Goal: Navigation & Orientation: Find specific page/section

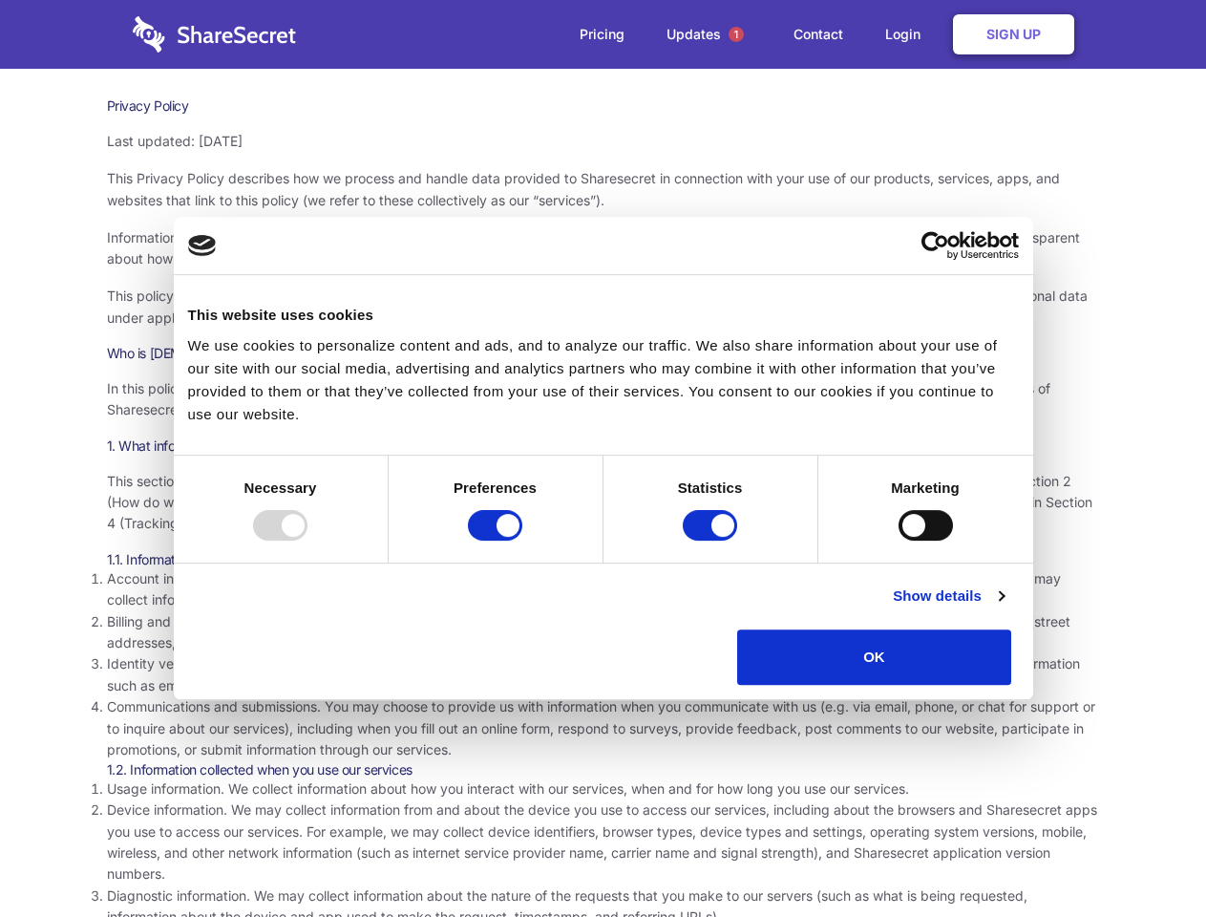
click at [307, 540] on div at bounding box center [280, 525] width 54 height 31
click at [522, 540] on input "Preferences" at bounding box center [495, 525] width 54 height 31
checkbox input "false"
click at [712, 540] on input "Statistics" at bounding box center [710, 525] width 54 height 31
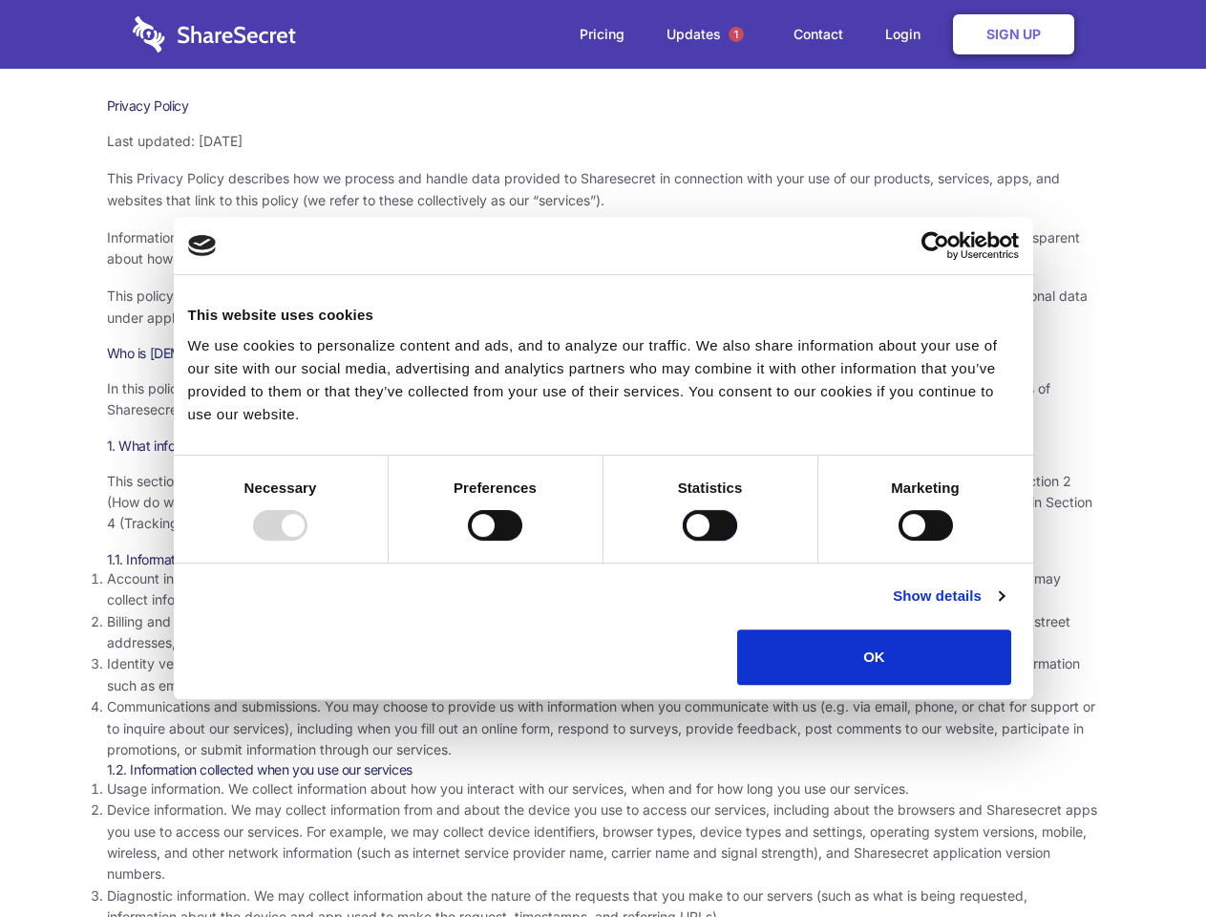
checkbox input "false"
click at [898, 540] on input "Marketing" at bounding box center [925, 525] width 54 height 31
checkbox input "true"
click at [1004, 607] on link "Show details" at bounding box center [948, 595] width 111 height 23
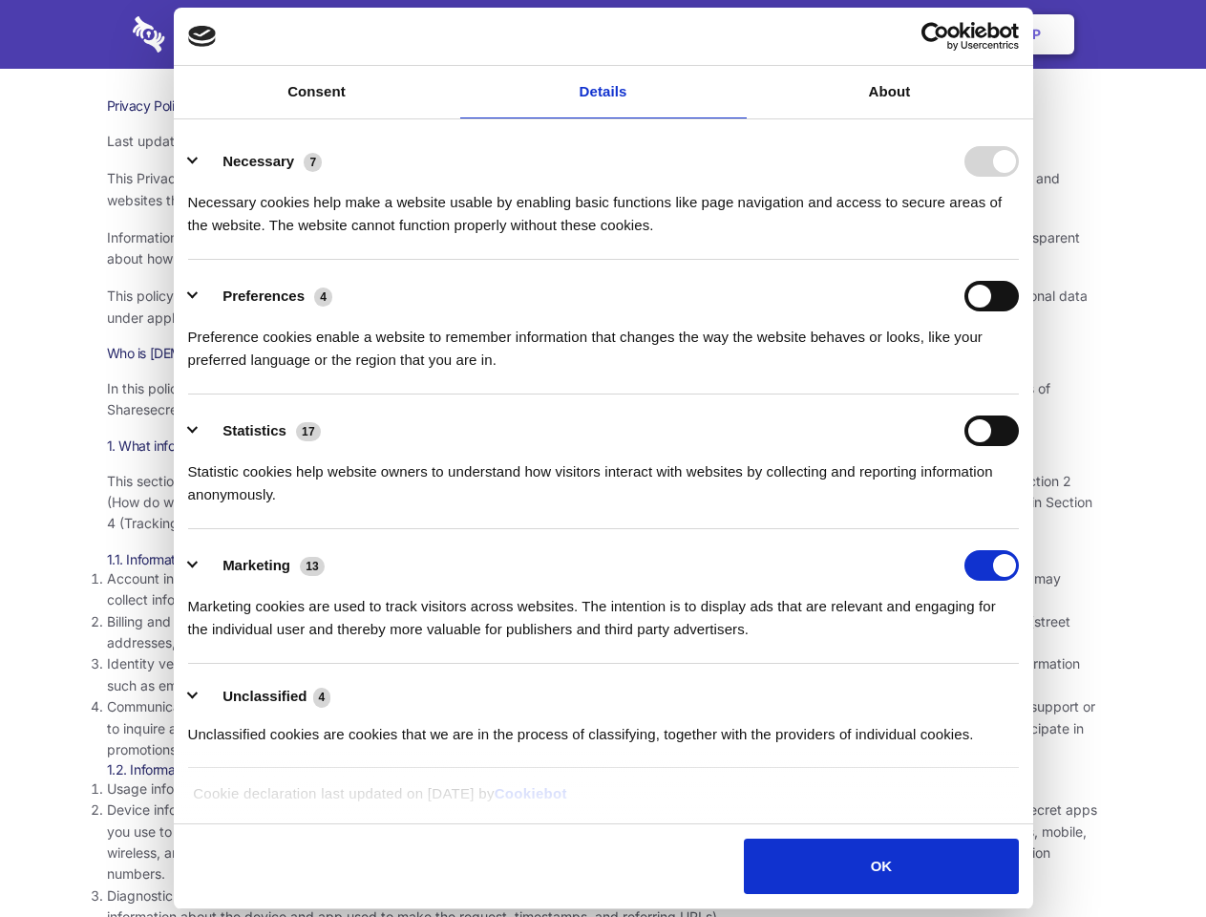
click at [1019, 260] on li "Necessary 7 Necessary cookies help make a website usable by enabling basic func…" at bounding box center [603, 192] width 831 height 135
click at [735, 34] on span "1" at bounding box center [736, 34] width 15 height 15
